Goal: Check status

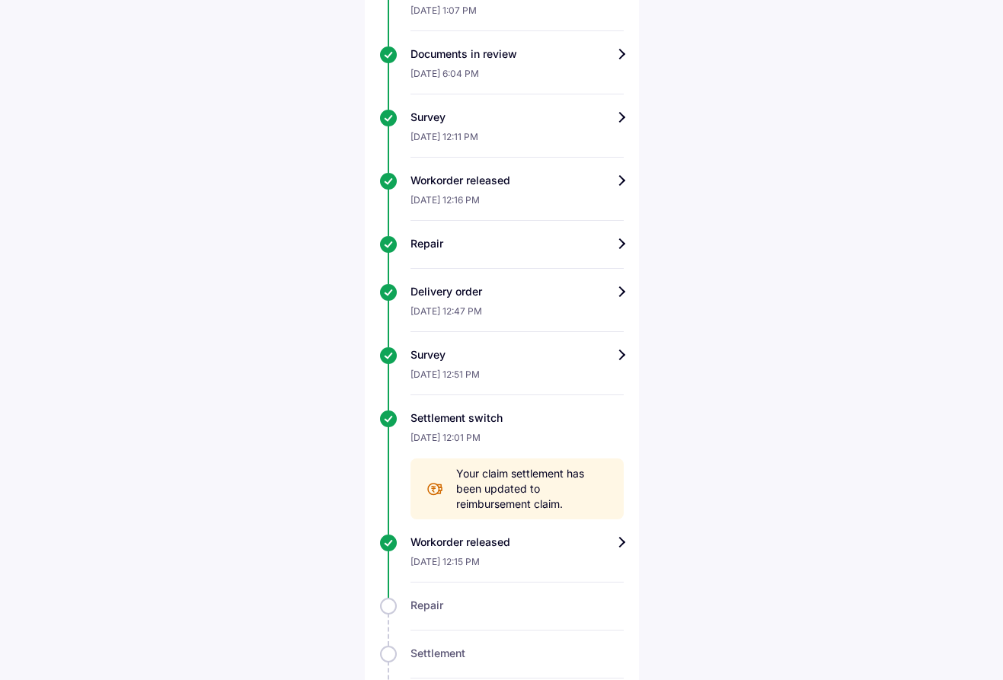
scroll to position [938, 0]
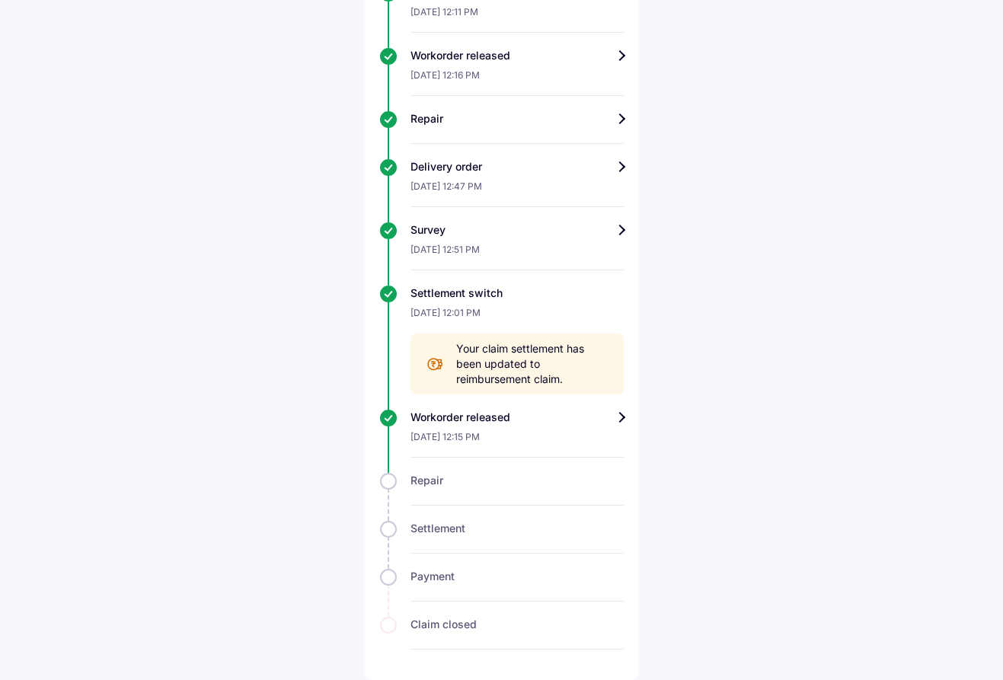
click at [570, 370] on span "Your claim settlement has been updated to reimbursement claim." at bounding box center [532, 364] width 152 height 46
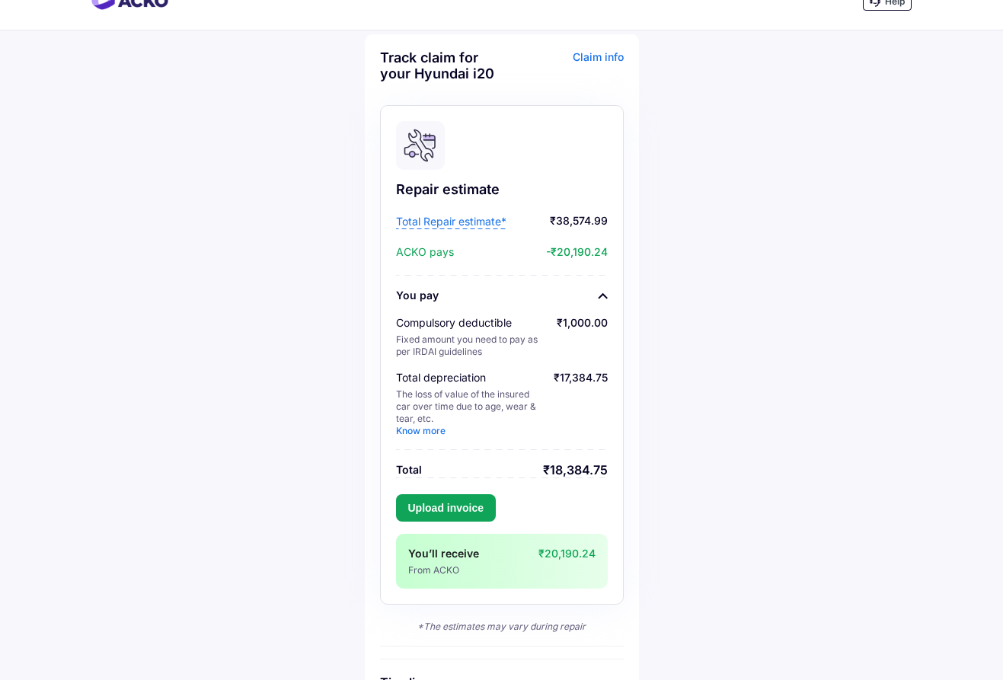
scroll to position [0, 0]
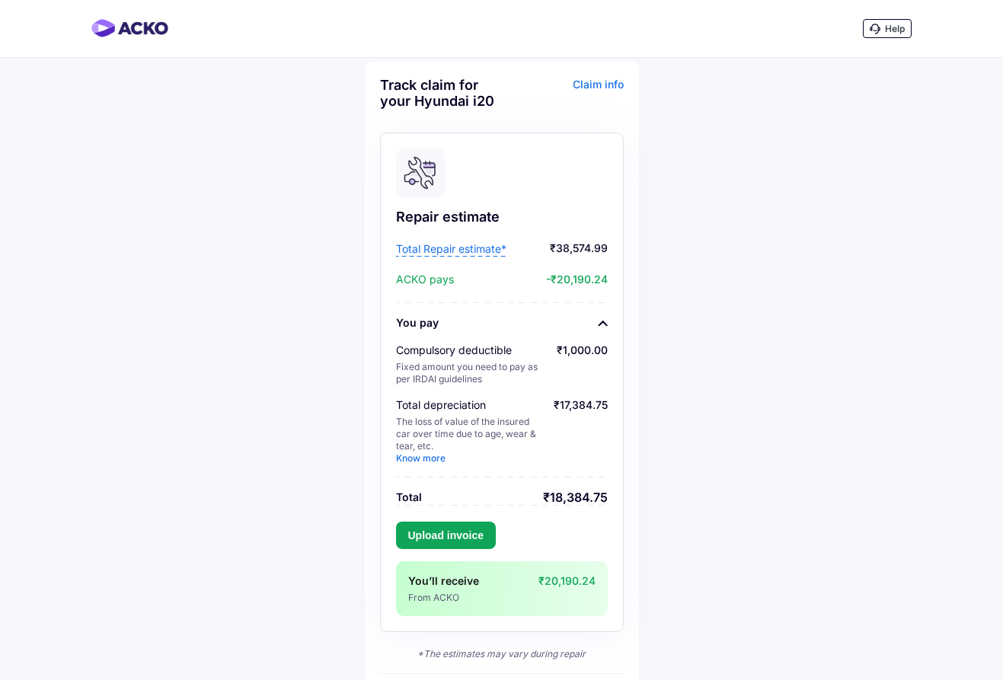
click at [429, 457] on link "Know more" at bounding box center [420, 457] width 49 height 11
click at [464, 249] on span "Total Repair estimate*" at bounding box center [451, 248] width 110 height 15
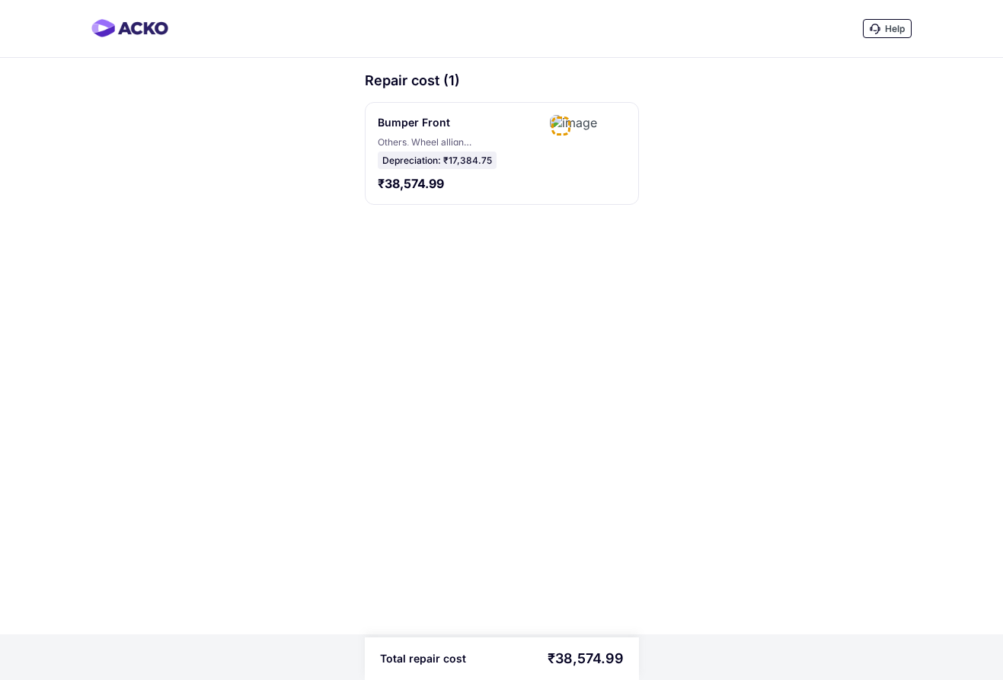
click at [490, 168] on div "Depreciation: ₹17,384.75" at bounding box center [437, 161] width 119 height 18
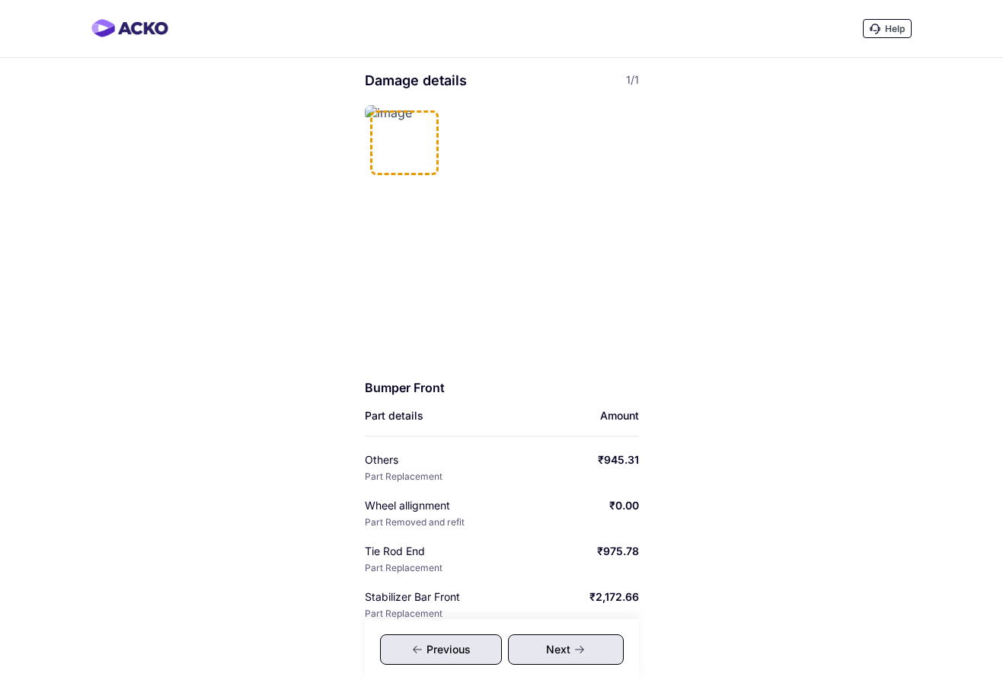
click at [390, 156] on div at bounding box center [404, 142] width 69 height 65
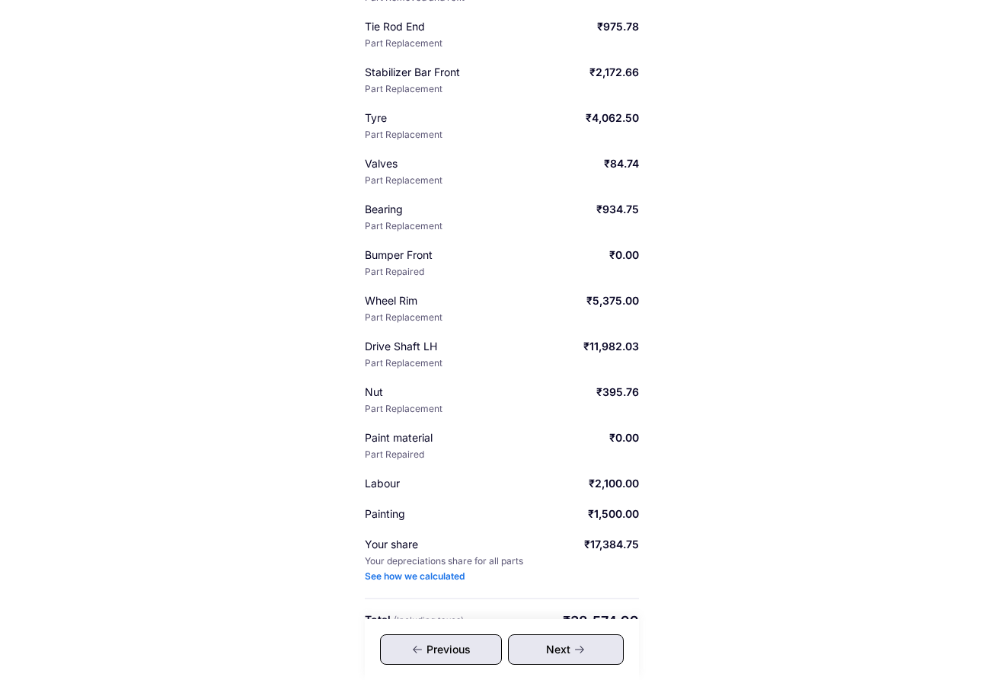
scroll to position [551, 0]
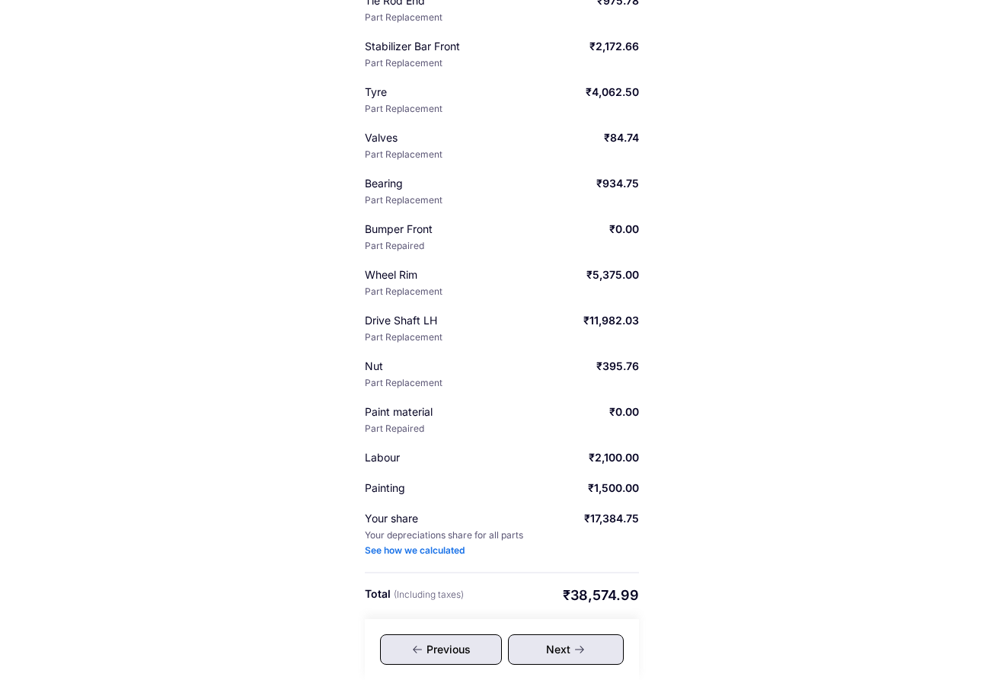
click at [413, 549] on div "See how we calculated" at bounding box center [415, 550] width 100 height 12
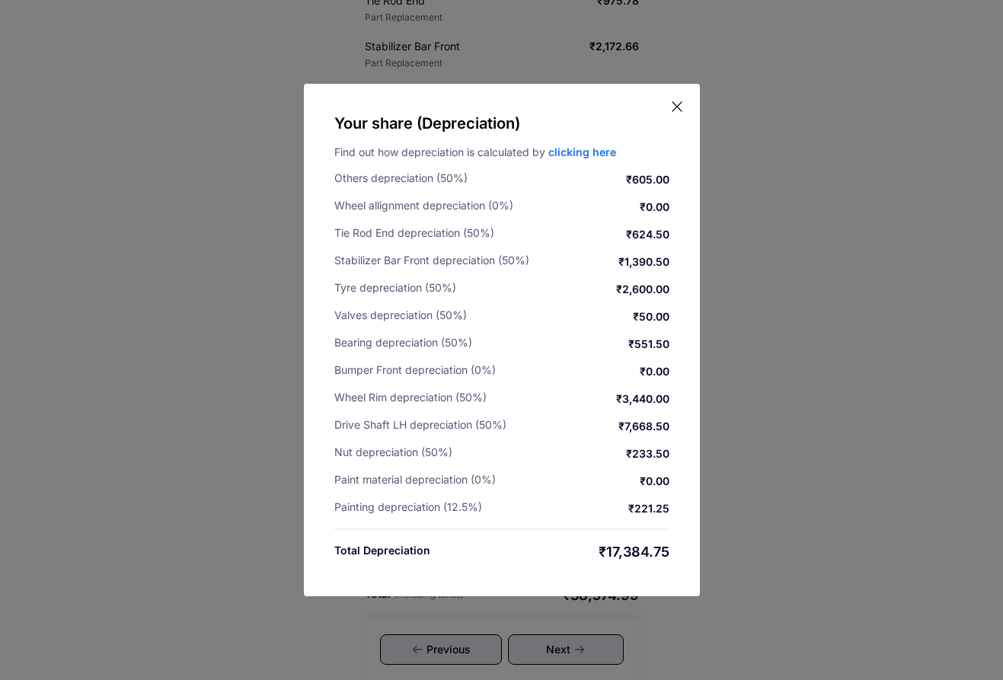
click at [675, 104] on icon at bounding box center [676, 106] width 15 height 15
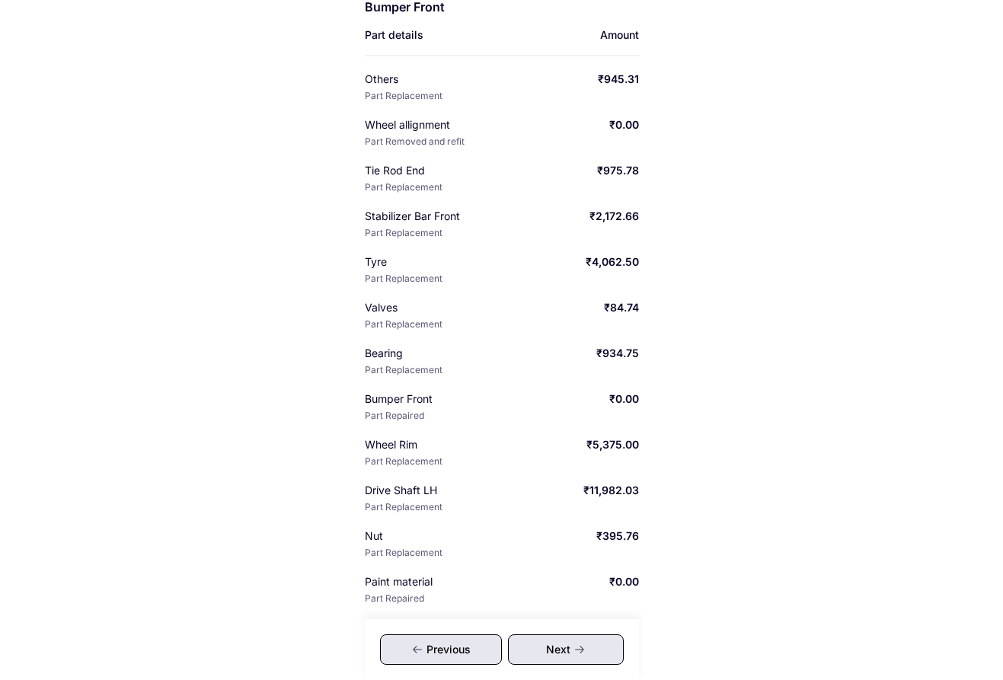
scroll to position [0, 0]
